Goal: Navigation & Orientation: Find specific page/section

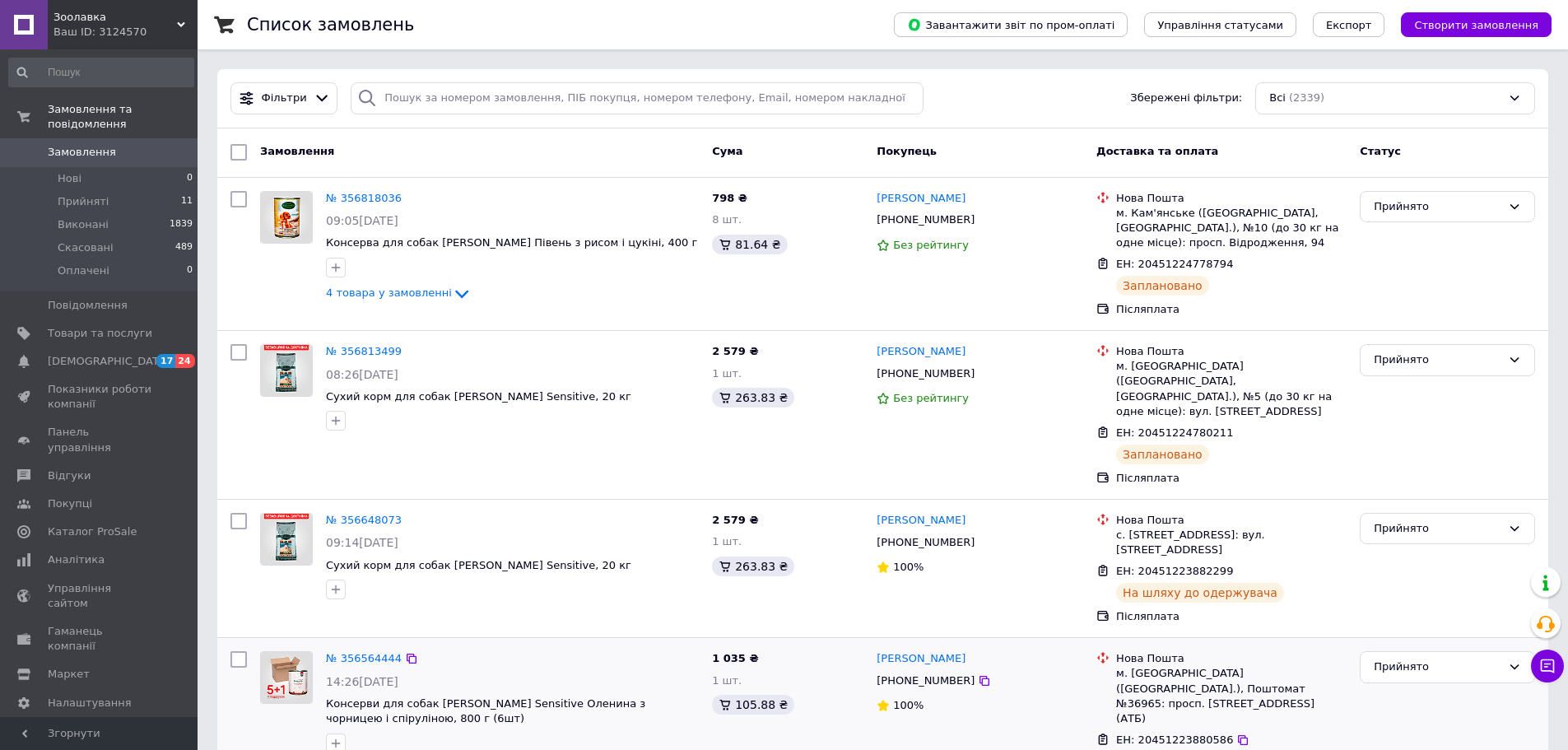
drag, startPoint x: 477, startPoint y: 634, endPoint x: 602, endPoint y: 669, distance: 129.8
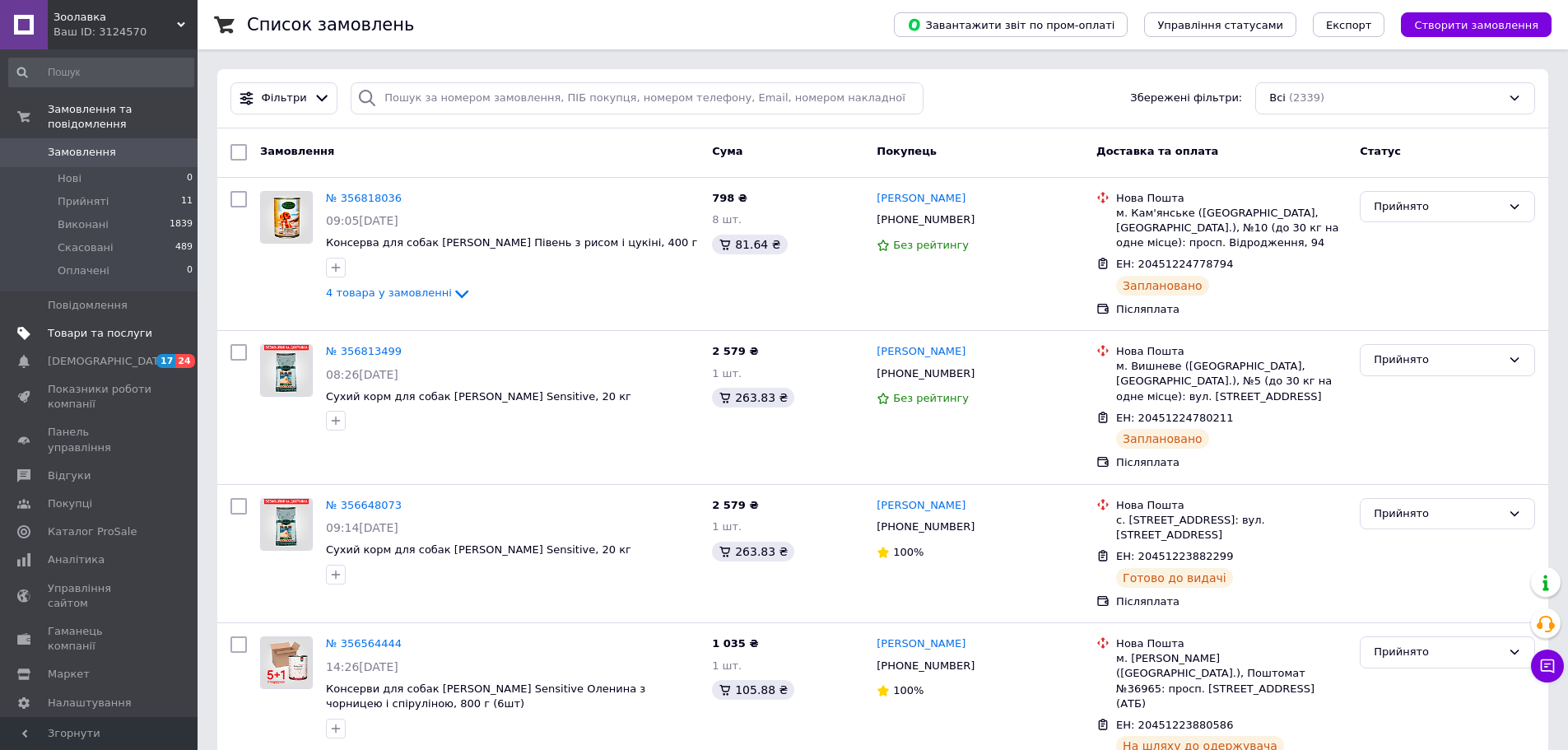
click at [88, 326] on span "Товари та послуги" at bounding box center [100, 333] width 104 height 15
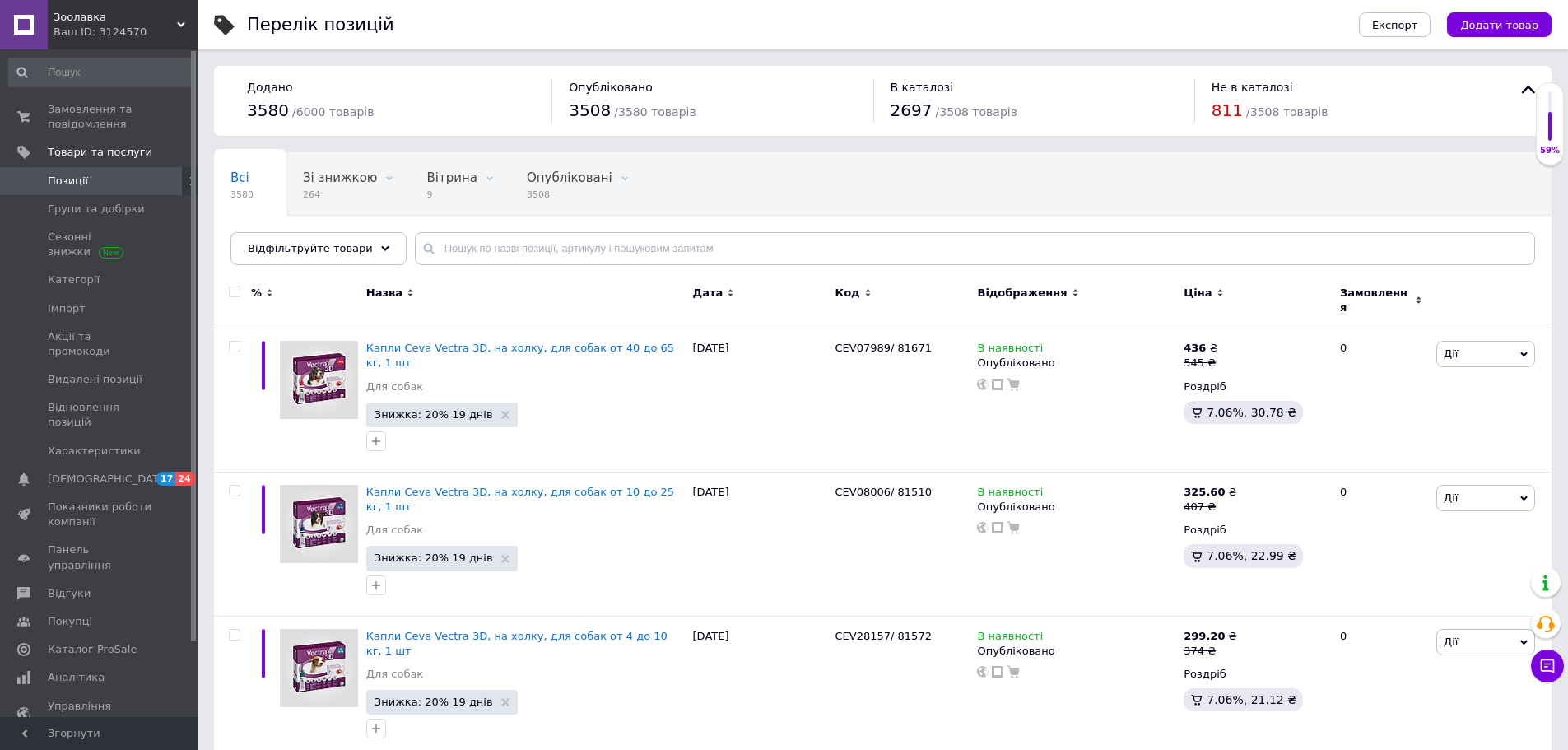
click at [97, 91] on div "Замовлення та повідомлення 0 0 Товари та послуги Позиції Групи та добірки Сезон…" at bounding box center [101, 385] width 202 height 672
click at [123, 114] on span "Замовлення та повідомлення" at bounding box center [100, 116] width 104 height 29
